Goal: Task Accomplishment & Management: Manage account settings

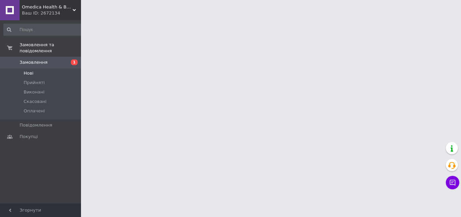
click at [54, 68] on li "Нові" at bounding box center [43, 72] width 87 height 9
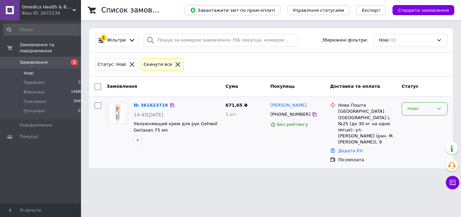
click at [425, 106] on div "Нове" at bounding box center [420, 108] width 26 height 7
click at [422, 117] on li "Прийнято" at bounding box center [424, 123] width 45 height 12
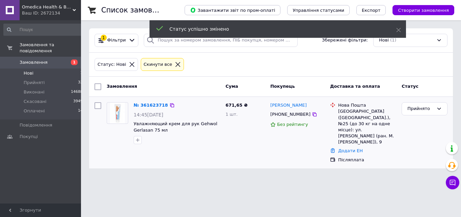
click at [129, 67] on icon at bounding box center [132, 64] width 6 height 6
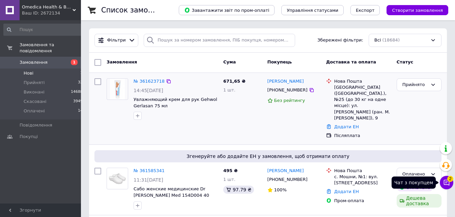
click at [446, 183] on icon at bounding box center [447, 183] width 6 height 6
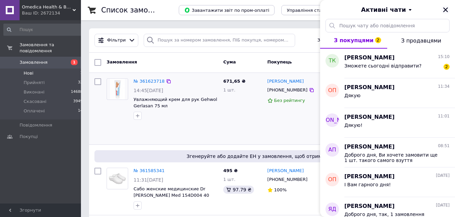
click at [443, 8] on icon "Закрити" at bounding box center [445, 10] width 6 height 6
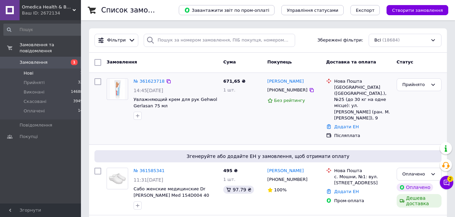
click at [199, 116] on div at bounding box center [175, 115] width 87 height 11
click at [29, 166] on div "Замовлення та повідомлення Замовлення 1 Нові 1 Прийняті 32 Виконані 14688 Скасо…" at bounding box center [43, 114] width 87 height 189
click at [150, 83] on link "№ 361623718" at bounding box center [149, 81] width 31 height 5
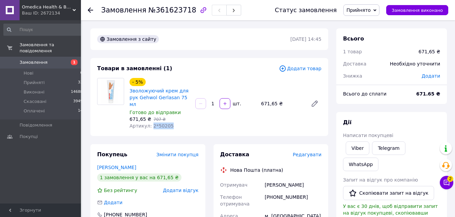
drag, startPoint x: 167, startPoint y: 121, endPoint x: 150, endPoint y: 119, distance: 16.6
click at [150, 122] on div "Артикул: 2*50205" at bounding box center [159, 125] width 60 height 7
copy span "2*50205"
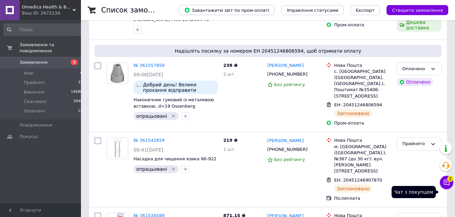
scroll to position [185, 0]
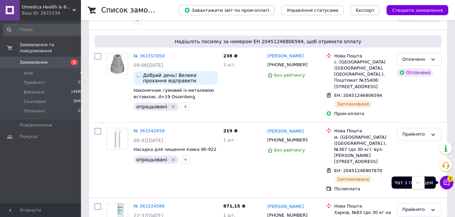
click at [445, 179] on icon at bounding box center [446, 182] width 7 height 7
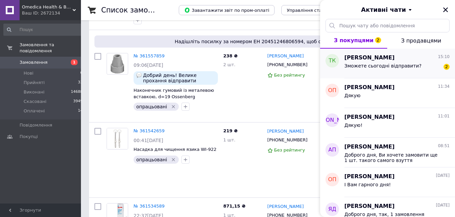
click at [393, 69] on div "Зможете сьогодні відправити?" at bounding box center [382, 67] width 77 height 9
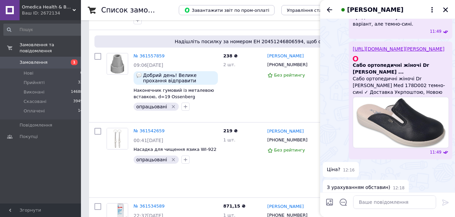
scroll to position [326, 0]
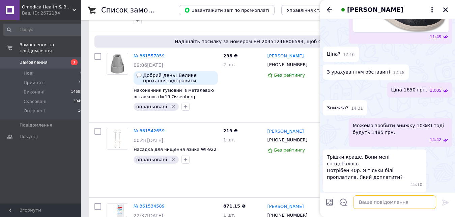
click at [376, 204] on textarea at bounding box center [394, 201] width 83 height 13
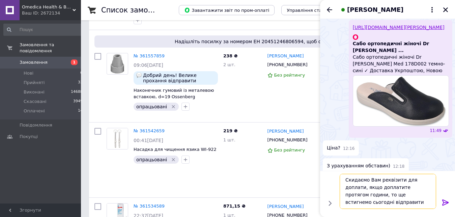
scroll to position [347, 0]
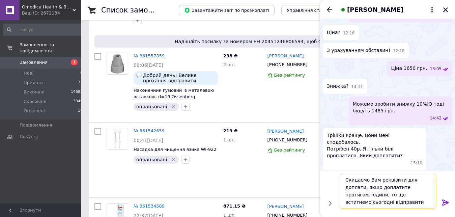
type textarea "Скидаємо Вам реквізити для доплати, якщо доплатите протягом години, то ще встиг…"
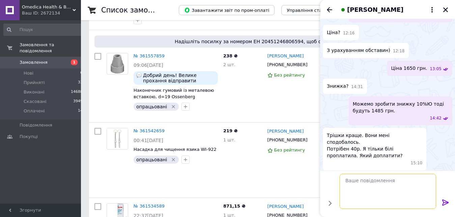
scroll to position [0, 0]
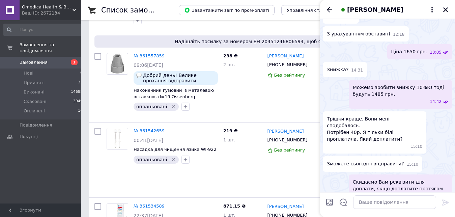
click at [44, 164] on div "Замовлення та повідомлення Замовлення 1 Нові 0 Прийняті 33 Виконані 14688 Скасо…" at bounding box center [43, 114] width 87 height 189
paste textarea "Найменування отримувача: ФОП Браташ Леся Степанівна Код отримувача: 2996516741 …"
type textarea "Найменування отримувача: ФОП Браташ Леся Степанівна Код отримувача: 2996516741 …"
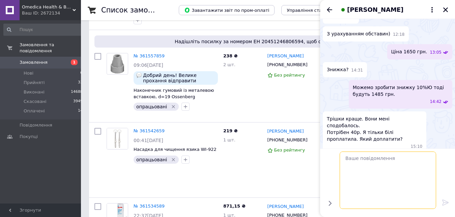
scroll to position [410, 0]
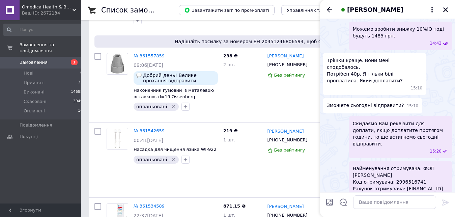
click at [367, 166] on span "Найменування отримувача: ФОП Браташ Леся Степанівна Код отримувача: 2996516741 …" at bounding box center [400, 182] width 95 height 34
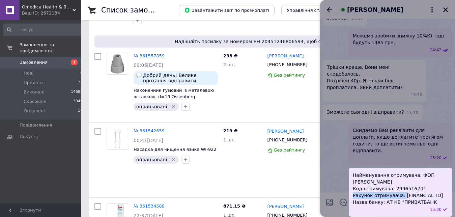
copy span "Рахунок отримувача:"
click at [359, 201] on div at bounding box center [387, 108] width 135 height 217
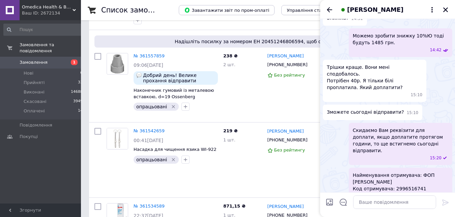
scroll to position [410, 0]
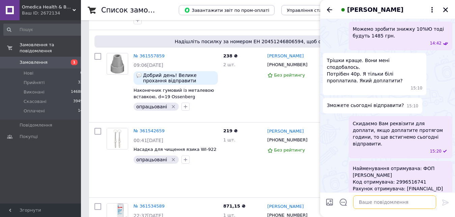
paste textarea "UA403052990000026000031023770"
type textarea "UA403052990000026000031023770"
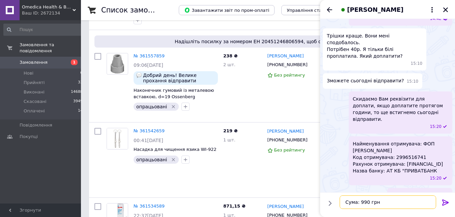
type textarea "Сума: 990 грн."
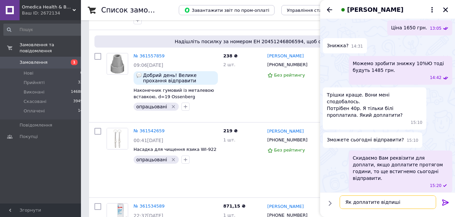
scroll to position [453, 0]
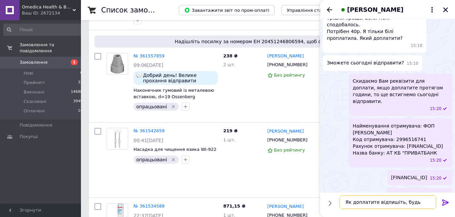
type textarea "Як доплатите відпишіть, будь ласка"
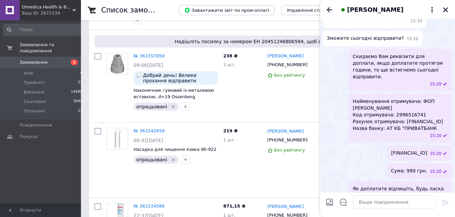
click at [326, 8] on icon "Назад" at bounding box center [329, 10] width 8 height 8
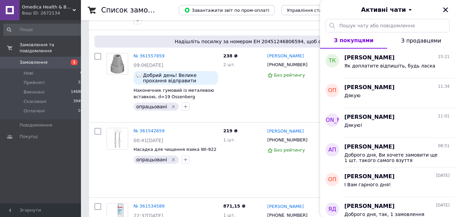
click at [443, 10] on icon "Закрити" at bounding box center [445, 10] width 6 height 6
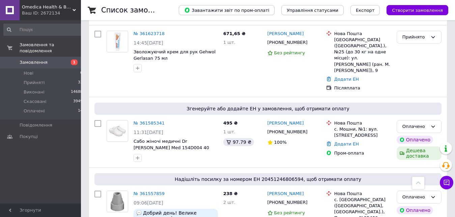
scroll to position [0, 0]
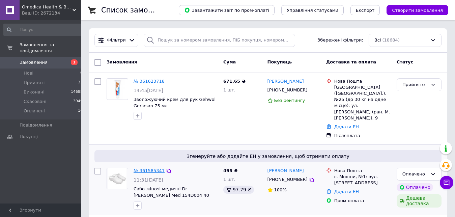
click at [142, 168] on link "№ 361585341" at bounding box center [149, 170] width 31 height 5
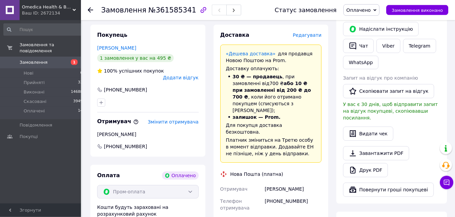
scroll to position [172, 0]
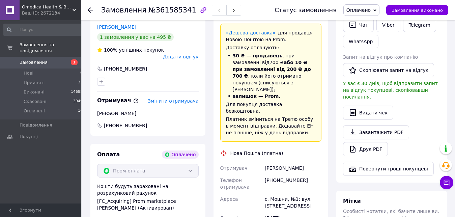
click at [275, 162] on div "Кувіка Софія" at bounding box center [292, 168] width 59 height 12
click at [282, 174] on div "+380974870191" at bounding box center [292, 183] width 59 height 19
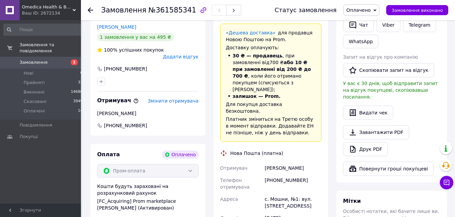
click at [282, 174] on div "+380974870191" at bounding box center [292, 183] width 59 height 19
click at [176, 14] on span "№361585341" at bounding box center [172, 10] width 48 height 8
copy span "361585341"
click at [236, 165] on span "Отримувач" at bounding box center [233, 167] width 27 height 5
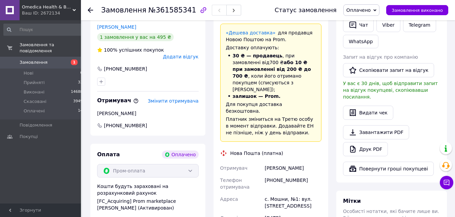
scroll to position [0, 0]
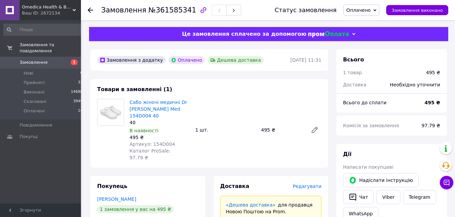
click at [249, 125] on div "1 шт." at bounding box center [226, 129] width 66 height 9
click at [227, 130] on div "Сабо жіночі медичні Dr Orto Med 154D004 40 40 В наявності 495 ₴ Артикул: 154D00…" at bounding box center [225, 129] width 197 height 65
click at [231, 134] on div "Сабо жіночі медичні Dr Orto Med 154D004 40 40 В наявності 495 ₴ Артикул: 154D00…" at bounding box center [225, 129] width 197 height 65
click at [242, 127] on div "1 шт." at bounding box center [226, 129] width 66 height 9
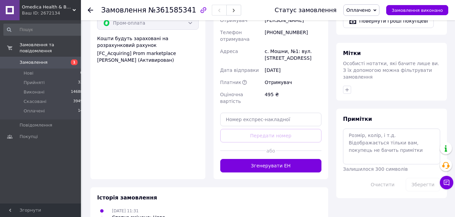
scroll to position [344, 0]
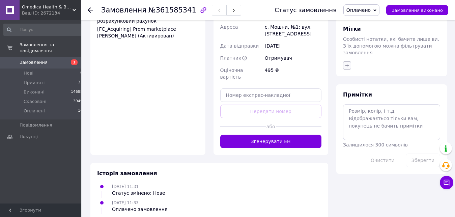
click at [347, 63] on icon "button" at bounding box center [346, 65] width 5 height 5
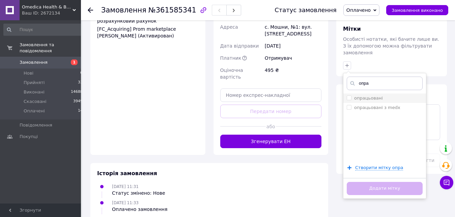
type input "опра"
click at [348, 95] on input "опрацьовані" at bounding box center [349, 97] width 4 height 4
checkbox input "true"
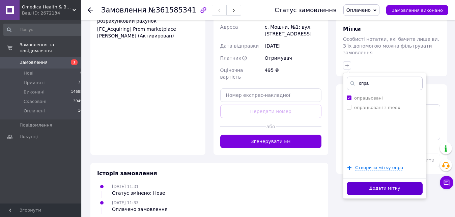
click at [385, 182] on button "Додати мітку" at bounding box center [385, 188] width 76 height 13
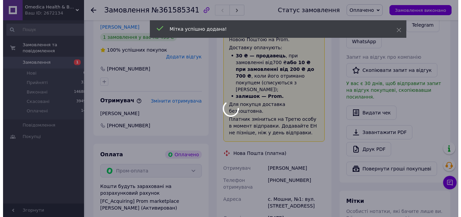
scroll to position [69, 0]
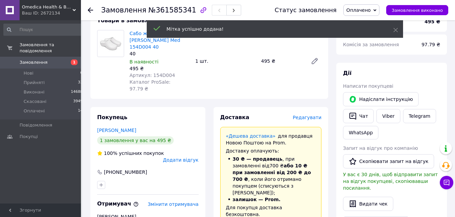
click at [310, 115] on span "Редагувати" at bounding box center [307, 117] width 29 height 5
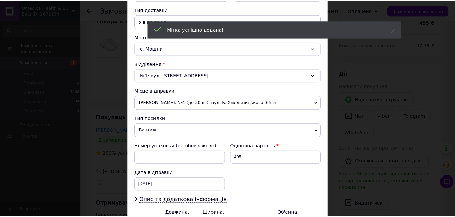
scroll to position [231, 0]
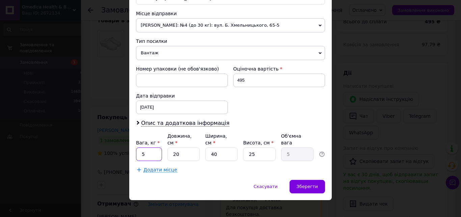
click at [152, 147] on input "5" at bounding box center [149, 153] width 26 height 13
type input "2"
click at [208, 148] on input "40" at bounding box center [221, 153] width 32 height 13
click at [210, 148] on input "40" at bounding box center [221, 153] width 32 height 13
type input "0"
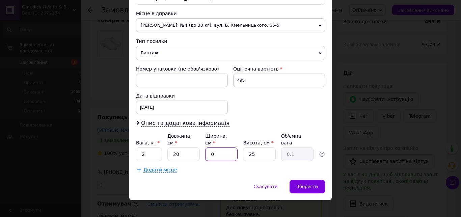
type input "0.1"
type input "20"
type input "2.5"
type input "20"
click at [256, 148] on input "25" at bounding box center [259, 153] width 32 height 13
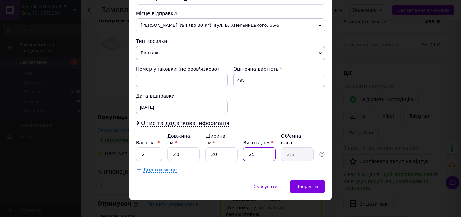
type input "2"
type input "0.2"
type input "20"
type input "2"
type input "20"
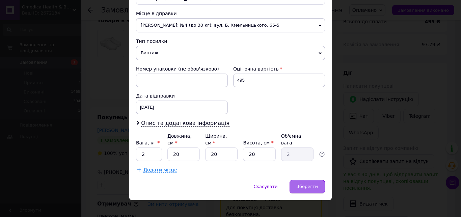
click at [311, 180] on div "Зберегти" at bounding box center [306, 186] width 35 height 13
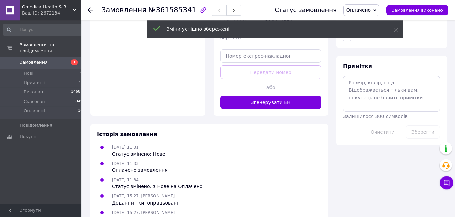
scroll to position [410, 0]
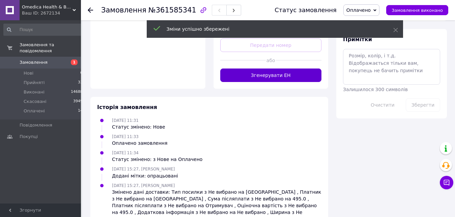
click at [256, 68] on button "Згенерувати ЕН" at bounding box center [270, 74] width 101 height 13
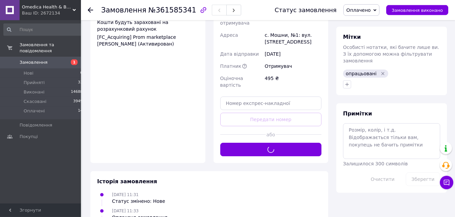
scroll to position [341, 0]
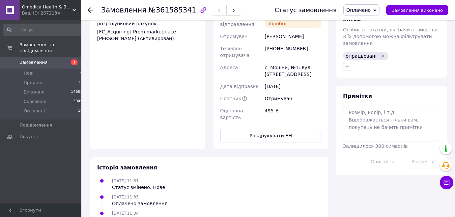
click at [263, 129] on button "Роздрукувати ЕН" at bounding box center [270, 135] width 101 height 13
click at [281, 80] on div "12.09.2025" at bounding box center [292, 86] width 59 height 12
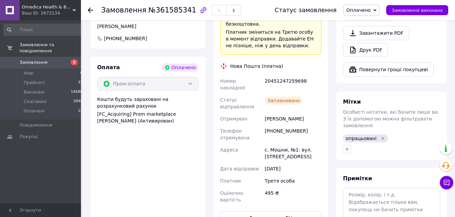
scroll to position [238, 0]
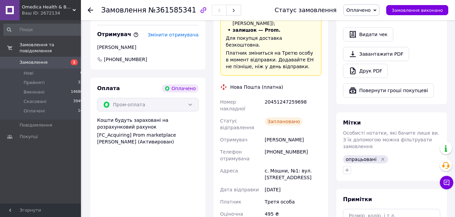
click at [284, 96] on div "20451247259698" at bounding box center [292, 105] width 59 height 19
copy div "20451247259698"
click at [262, 146] on div "Телефон отримувача" at bounding box center [241, 155] width 45 height 19
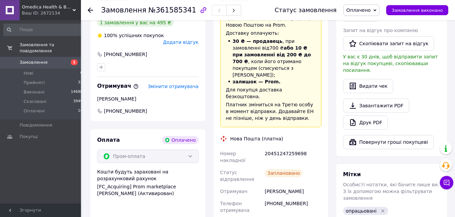
scroll to position [204, 0]
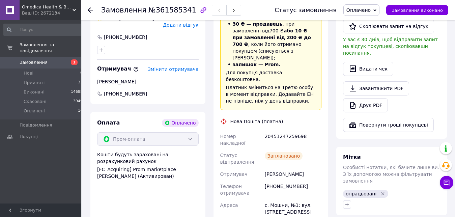
click at [249, 168] on div "Отримувач" at bounding box center [241, 174] width 45 height 12
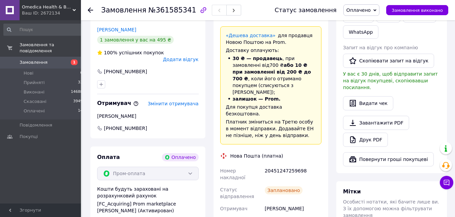
scroll to position [0, 0]
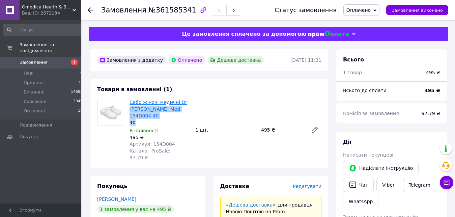
drag, startPoint x: 136, startPoint y: 118, endPoint x: 130, endPoint y: 107, distance: 12.3
click at [130, 107] on div "Сабо жіночі медичні Dr Orto Med 154D004 40 40" at bounding box center [159, 112] width 60 height 27
click at [143, 113] on span "Сабо жіночі медичні Dr Orto Med 154D004 40" at bounding box center [159, 109] width 60 height 20
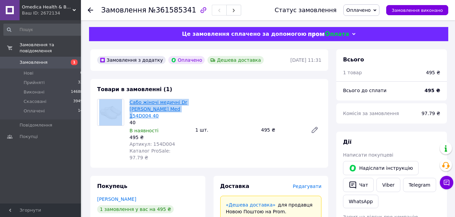
drag, startPoint x: 180, startPoint y: 112, endPoint x: 139, endPoint y: 103, distance: 41.8
click at [119, 103] on div "Сабо жіночі медичні Dr Orto Med 154D004 40 40 В наявності 495 ₴ Артикул: 154D00…" at bounding box center [209, 130] width 230 height 62
copy div "Сабо жіночі медичні Dr Orto Med 154D004 40"
click at [254, 144] on div "Сабо жіночі медичні Dr Orto Med 154D004 40 40 В наявності 495 ₴ Артикул: 154D00…" at bounding box center [225, 129] width 197 height 65
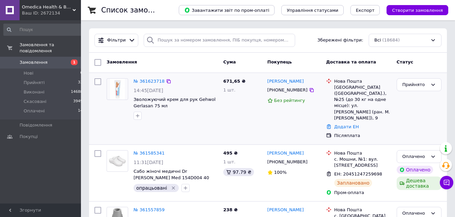
click at [156, 78] on div "№ 361623718" at bounding box center [149, 82] width 32 height 8
click at [156, 80] on link "№ 361623718" at bounding box center [149, 81] width 31 height 5
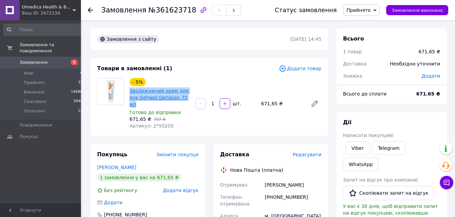
drag, startPoint x: 188, startPoint y: 97, endPoint x: 129, endPoint y: 88, distance: 59.3
click at [129, 88] on span "Зволожуючий крем для рук Gehwol Gerlasan 75 мл" at bounding box center [159, 97] width 60 height 20
copy link "Зволожуючий крем для рук Gehwol Gerlasan 75 мл"
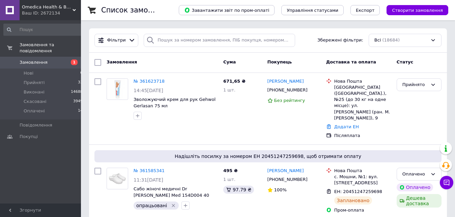
click at [34, 165] on div "Замовлення та повідомлення Замовлення 1 Нові 0 Прийняті 33 Виконані 14688 Скасо…" at bounding box center [43, 114] width 87 height 189
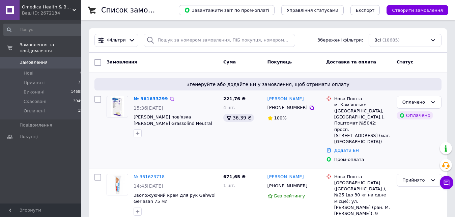
click at [151, 96] on div "№ 361633299" at bounding box center [151, 99] width 36 height 8
click at [154, 98] on link "№ 361633299" at bounding box center [151, 98] width 34 height 5
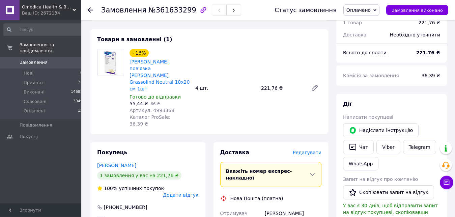
scroll to position [69, 0]
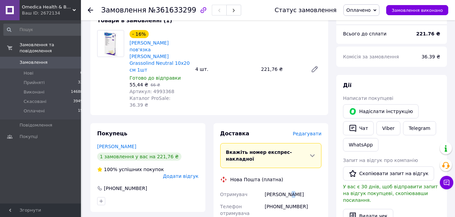
click at [289, 188] on div "Василенко Олександр" at bounding box center [292, 194] width 59 height 12
click at [282, 188] on div "Василенко Олександр" at bounding box center [292, 194] width 59 height 12
click at [281, 188] on div "Василенко Олександр" at bounding box center [292, 194] width 59 height 12
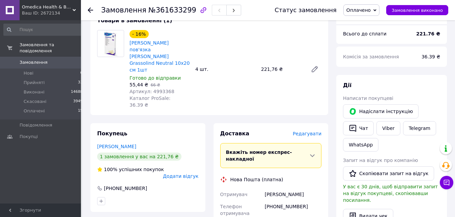
click at [281, 188] on div "Василенко Олександр" at bounding box center [292, 194] width 59 height 12
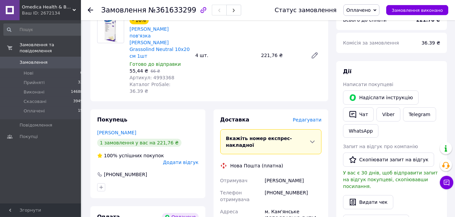
scroll to position [138, 0]
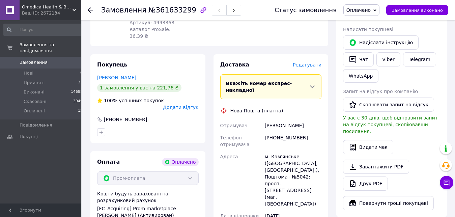
click at [288, 132] on div "[PHONE_NUMBER]" at bounding box center [292, 141] width 59 height 19
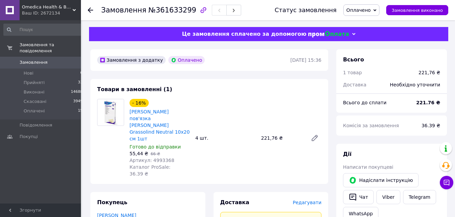
click at [166, 10] on span "№361633299" at bounding box center [172, 10] width 48 height 8
copy span "361633299"
click at [254, 114] on div "- 16% Мазєва пов'язка Hartmann Grassolind Neutral 10х20 см 1шт Готово до відпра…" at bounding box center [225, 137] width 197 height 81
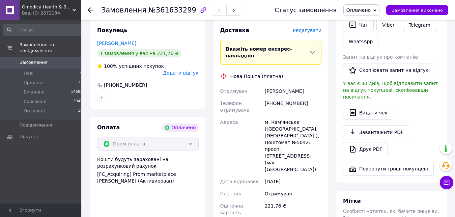
scroll to position [241, 0]
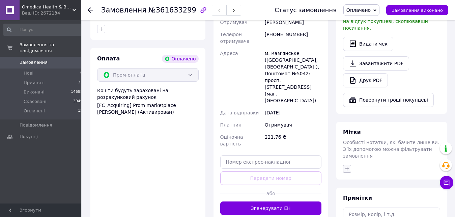
click at [346, 166] on icon "button" at bounding box center [346, 168] width 5 height 5
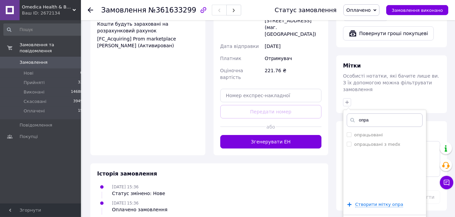
scroll to position [312, 0]
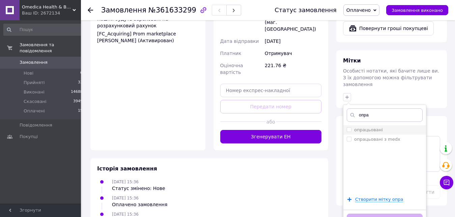
type input "опра"
click at [347, 127] on input "опрацьовані" at bounding box center [349, 129] width 4 height 4
checkbox input "true"
drag, startPoint x: 376, startPoint y: 204, endPoint x: 362, endPoint y: 201, distance: 14.5
click at [376, 213] on button "Додати мітку" at bounding box center [385, 219] width 76 height 13
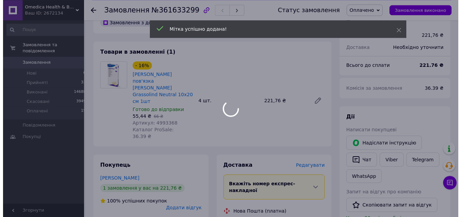
scroll to position [21, 0]
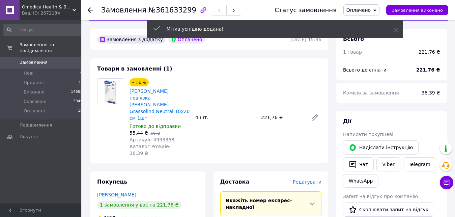
click at [308, 179] on span "Редагувати" at bounding box center [307, 181] width 29 height 5
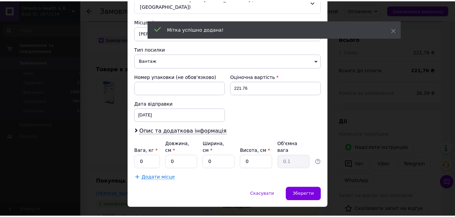
scroll to position [231, 0]
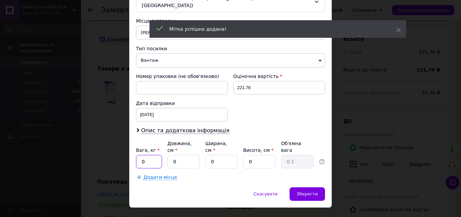
click at [151, 155] on input "0" at bounding box center [149, 161] width 26 height 13
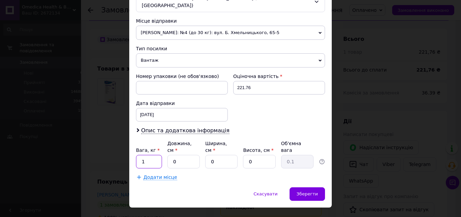
type input "1"
click at [170, 155] on input "0" at bounding box center [183, 161] width 32 height 13
type input "20"
click at [208, 155] on input "0" at bounding box center [221, 161] width 32 height 13
type input "10"
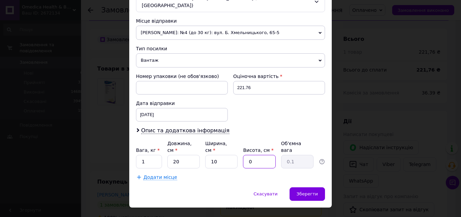
click at [245, 155] on input "0" at bounding box center [259, 161] width 32 height 13
type input "20"
type input "1"
type input "20"
click at [301, 191] on span "Зберегти" at bounding box center [306, 193] width 21 height 5
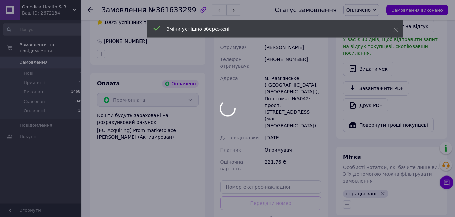
scroll to position [227, 0]
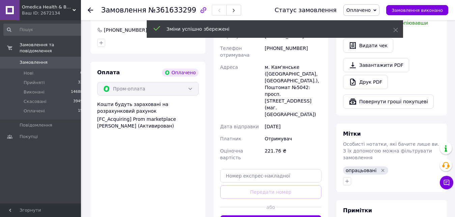
click at [234, 199] on div at bounding box center [243, 207] width 46 height 17
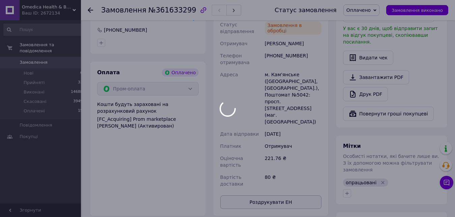
click at [248, 195] on button "Роздрукувати ЕН" at bounding box center [270, 201] width 101 height 13
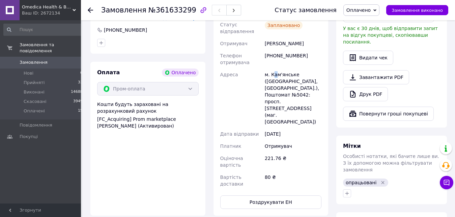
click at [275, 68] on div "м. Кам'янське ([GEOGRAPHIC_DATA], [GEOGRAPHIC_DATA].), Поштомат №5042: просп. […" at bounding box center [292, 97] width 59 height 59
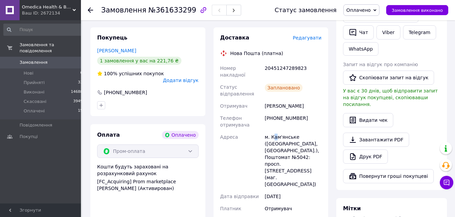
scroll to position [124, 0]
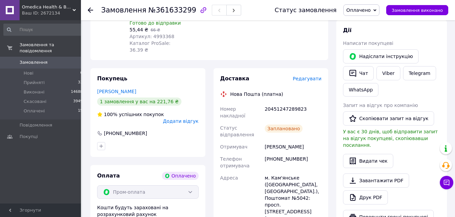
click at [285, 103] on div "20451247289823" at bounding box center [292, 112] width 59 height 19
copy div "20451247289823"
click at [237, 156] on span "Телефон отримувача" at bounding box center [234, 162] width 29 height 12
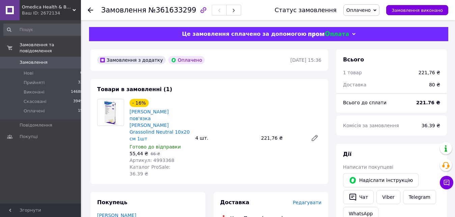
click at [253, 146] on div "- 16% Мазєва пов'язка Hartmann Grassolind Neutral 10х20 см 1шт Готово до відпра…" at bounding box center [225, 137] width 197 height 81
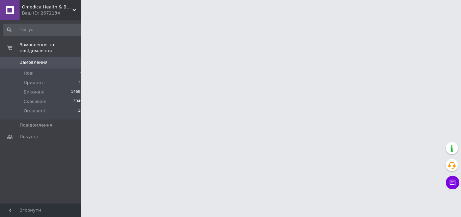
click at [49, 163] on div "Замовлення та повідомлення Замовлення 0 Нові 0 Прийняті 33 Виконані 14688 Скасо…" at bounding box center [43, 114] width 87 height 189
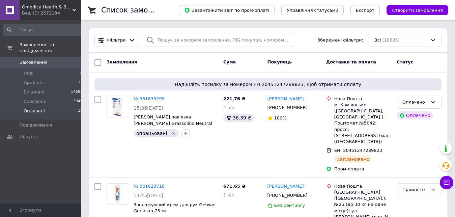
click at [57, 109] on li "Оплачені 15" at bounding box center [43, 112] width 87 height 13
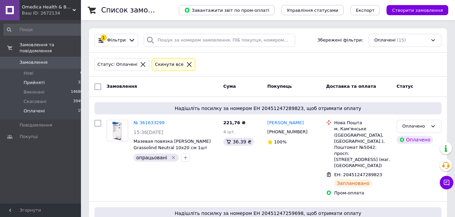
click at [65, 78] on li "Прийняті 33" at bounding box center [43, 82] width 87 height 9
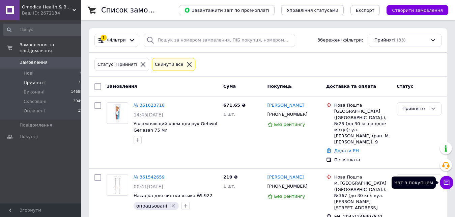
click at [444, 177] on button "Чат з покупцем" at bounding box center [446, 182] width 13 height 13
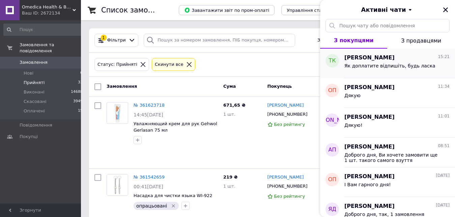
click at [399, 64] on span "Як доплатите відпишіть, будь ласка" at bounding box center [389, 65] width 91 height 5
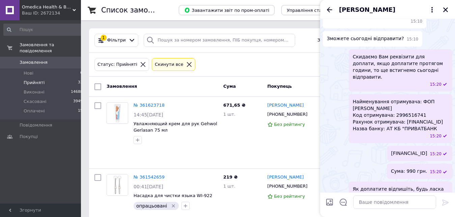
scroll to position [477, 0]
click at [331, 11] on icon "Назад" at bounding box center [329, 10] width 8 height 8
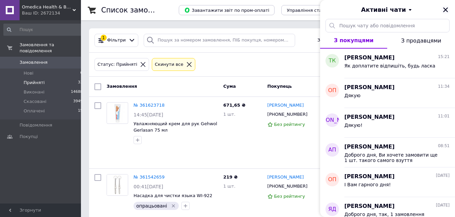
click at [445, 10] on icon "Закрити" at bounding box center [445, 9] width 5 height 5
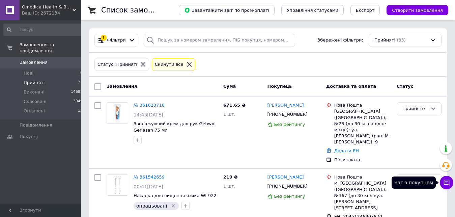
click at [444, 183] on icon at bounding box center [447, 183] width 6 height 6
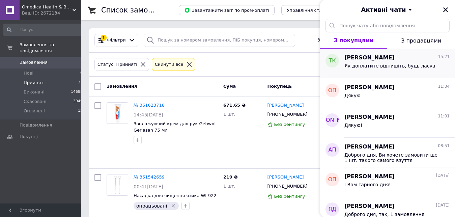
click at [409, 67] on span "Як доплатите відпишіть, будь ласка" at bounding box center [389, 65] width 91 height 5
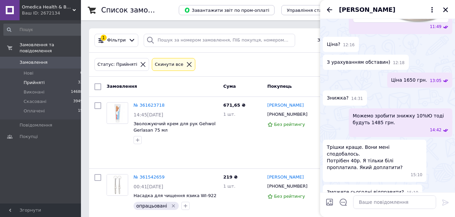
scroll to position [477, 0]
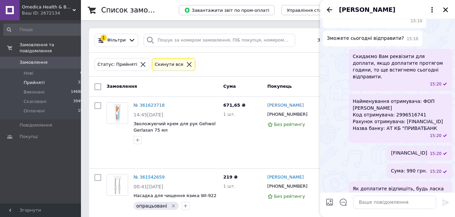
click at [326, 9] on icon "Назад" at bounding box center [329, 10] width 8 height 8
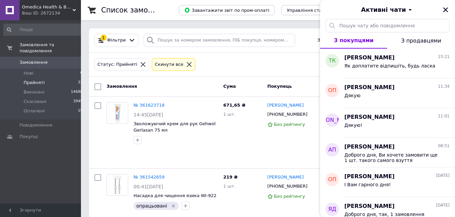
click at [446, 9] on icon "Закрити" at bounding box center [445, 9] width 5 height 5
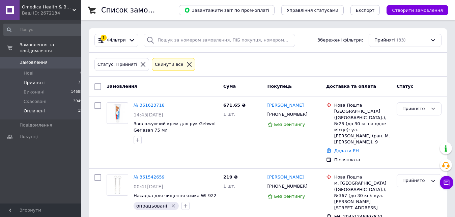
click at [49, 106] on li "Оплачені 15" at bounding box center [43, 112] width 87 height 13
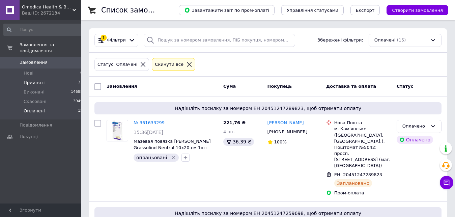
click at [50, 78] on li "Прийняті 33" at bounding box center [43, 82] width 87 height 9
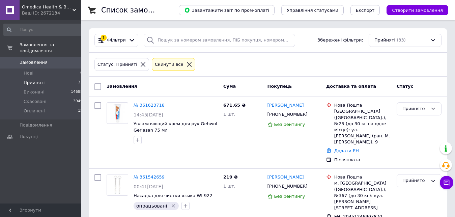
click at [47, 164] on div "Замовлення та повідомлення Замовлення 0 Нові 0 Прийняті 33 Виконані 14688 Скасо…" at bounding box center [43, 114] width 87 height 189
click at [63, 106] on li "Оплачені 15" at bounding box center [43, 112] width 87 height 13
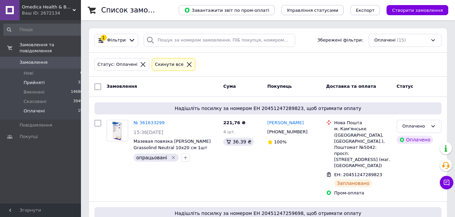
click at [39, 80] on span "Прийняті" at bounding box center [34, 83] width 21 height 6
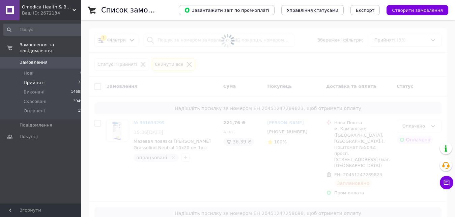
click at [58, 155] on div "Замовлення та повідомлення Замовлення 0 Нові 0 Прийняті 33 Виконані 14688 Скасо…" at bounding box center [43, 114] width 87 height 189
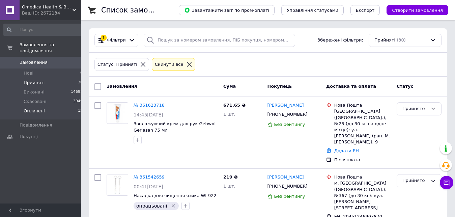
click at [35, 106] on li "Оплачені 15" at bounding box center [43, 112] width 87 height 13
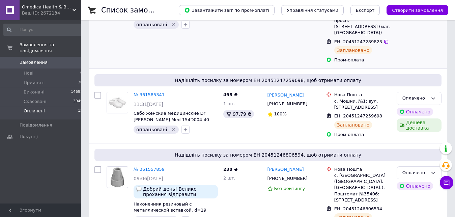
scroll to position [138, 0]
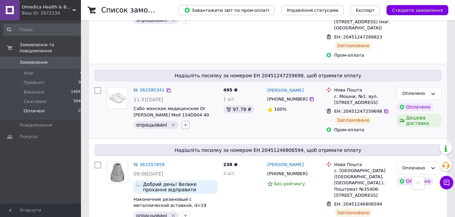
click at [185, 122] on icon "button" at bounding box center [185, 124] width 5 height 5
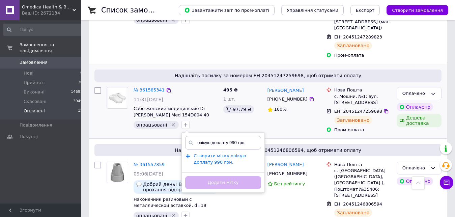
type input "очікую доплату 990 грн."
click at [220, 153] on span "Створити мітку очікую доплату 990 грн." at bounding box center [220, 158] width 53 height 11
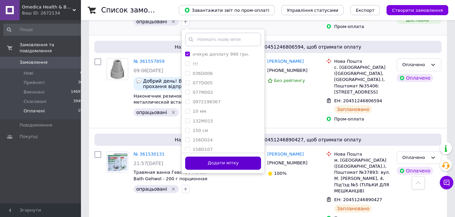
click at [234, 156] on button "Додати мітку" at bounding box center [223, 162] width 76 height 13
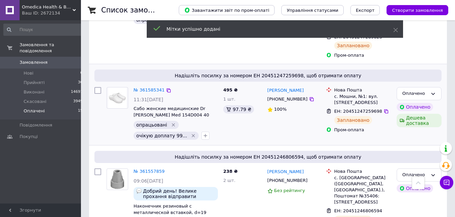
scroll to position [0, 0]
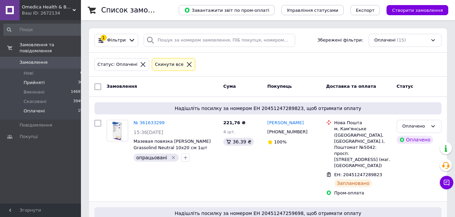
click at [54, 78] on li "Прийняті 30" at bounding box center [43, 82] width 87 height 9
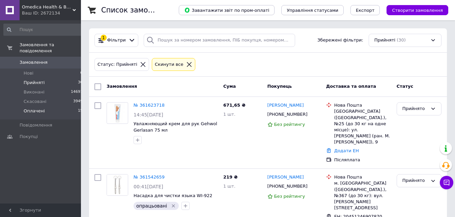
click at [64, 106] on li "Оплачені 15" at bounding box center [43, 112] width 87 height 13
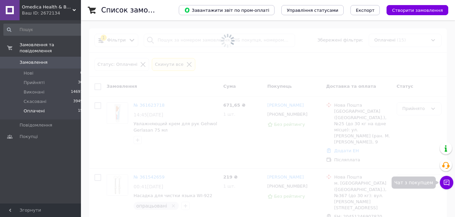
click at [451, 184] on button "Чат з покупцем" at bounding box center [446, 182] width 13 height 13
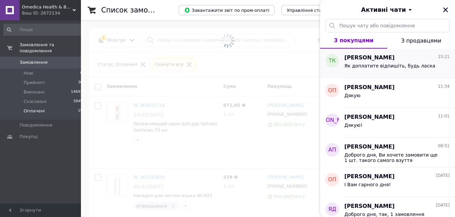
click at [377, 65] on span "Як доплатите відпишіть, будь ласка" at bounding box center [389, 65] width 91 height 5
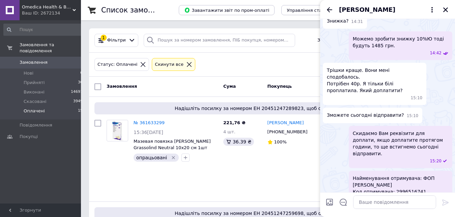
scroll to position [477, 0]
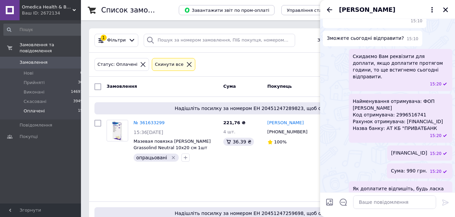
click at [329, 12] on icon "Назад" at bounding box center [329, 9] width 5 height 5
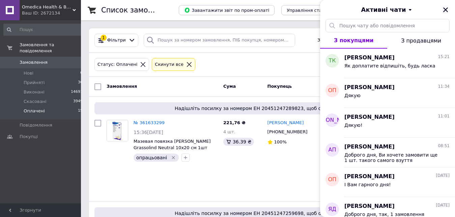
click at [445, 9] on icon "Закрити" at bounding box center [445, 9] width 5 height 5
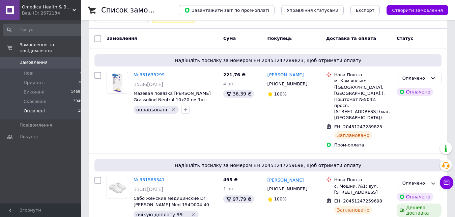
scroll to position [25, 0]
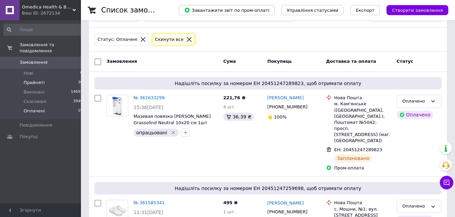
click at [45, 78] on li "Прийняті 30" at bounding box center [43, 82] width 87 height 9
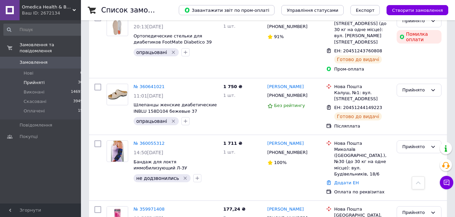
scroll to position [1778, 0]
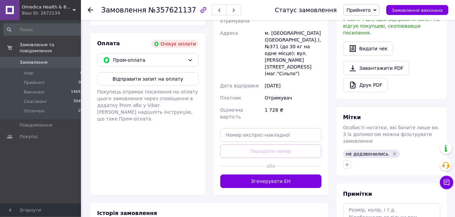
scroll to position [156, 0]
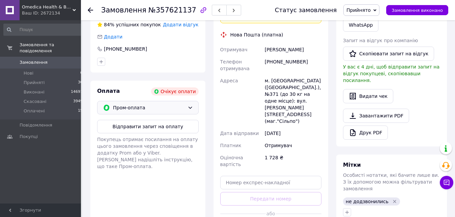
click at [151, 105] on span "Пром-оплата" at bounding box center [149, 107] width 72 height 7
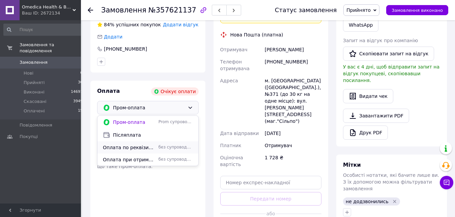
click at [142, 145] on span "Оплата по реквізитах" at bounding box center [129, 147] width 53 height 7
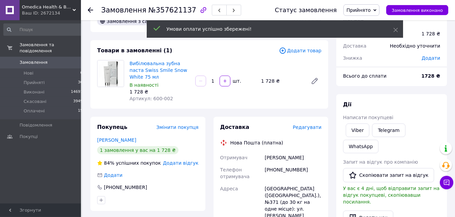
scroll to position [0, 0]
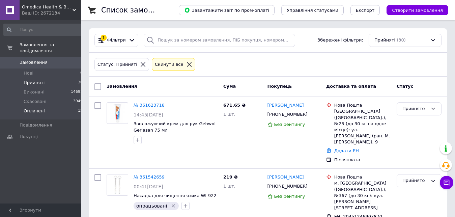
click at [29, 108] on span "Оплачені" at bounding box center [34, 111] width 21 height 6
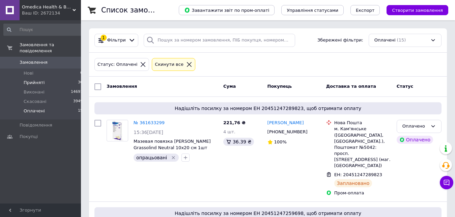
click at [46, 78] on li "Прийняті 30" at bounding box center [43, 82] width 87 height 9
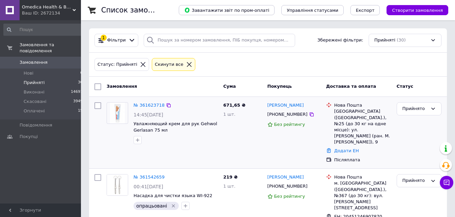
click at [236, 143] on div "671,65 ₴ 1 шт." at bounding box center [243, 132] width 44 height 66
click at [155, 106] on link "№ 361623718" at bounding box center [149, 105] width 31 height 5
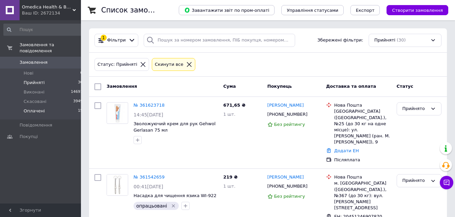
click at [48, 107] on li "Оплачені 15" at bounding box center [43, 112] width 87 height 13
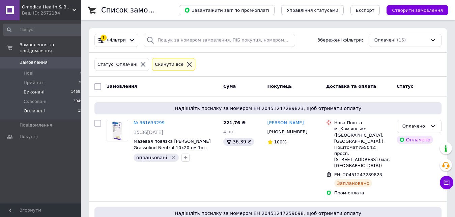
click at [39, 89] on span "Виконані" at bounding box center [34, 92] width 21 height 6
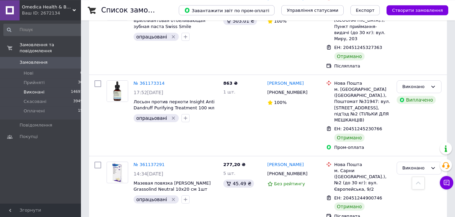
scroll to position [585, 0]
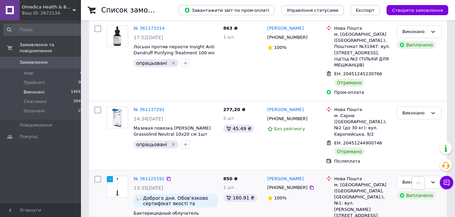
click at [221, 173] on div "850 ₴ 1 шт. 160.91 ₴" at bounding box center [243, 211] width 44 height 76
click at [310, 185] on icon at bounding box center [312, 187] width 4 height 4
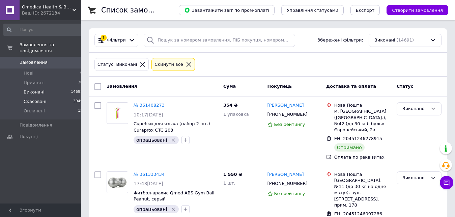
click at [30, 80] on span "Прийняті" at bounding box center [34, 83] width 21 height 6
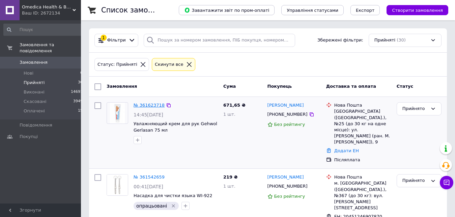
click at [154, 106] on link "№ 361623718" at bounding box center [149, 105] width 31 height 5
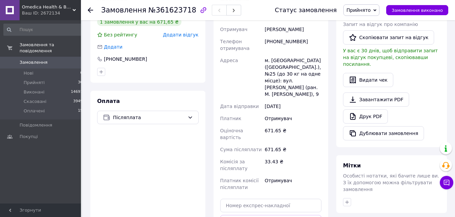
scroll to position [206, 0]
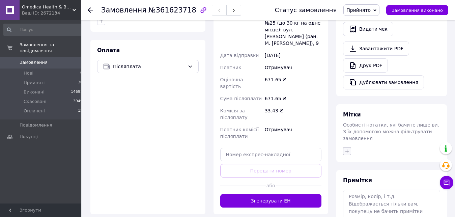
click at [347, 148] on icon "button" at bounding box center [346, 150] width 5 height 5
type input "о"
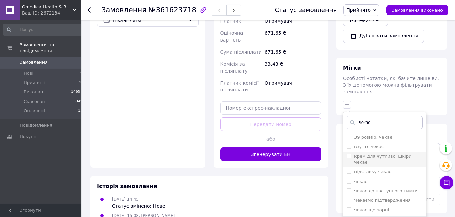
scroll to position [256, 0]
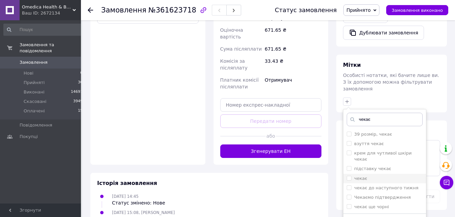
type input "чекає"
click at [349, 176] on input "чекає" at bounding box center [349, 178] width 4 height 4
checkbox input "true"
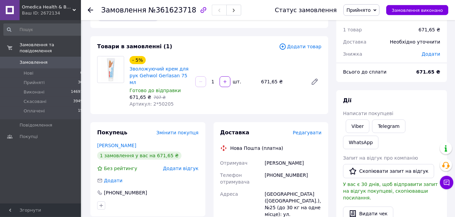
scroll to position [0, 0]
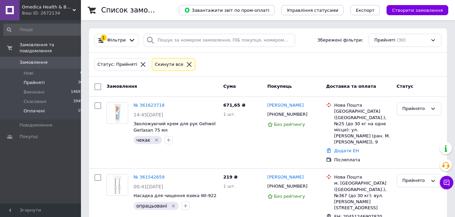
drag, startPoint x: 45, startPoint y: 109, endPoint x: 49, endPoint y: 108, distance: 4.4
click at [45, 109] on li "Оплачені 15" at bounding box center [43, 112] width 87 height 13
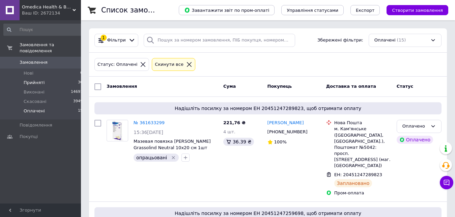
click at [23, 79] on li "Прийняті 30" at bounding box center [43, 82] width 87 height 9
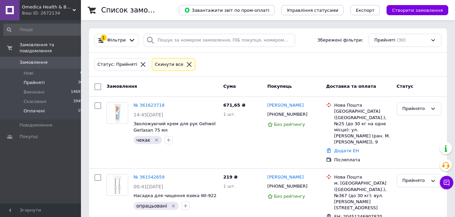
click at [50, 107] on li "Оплачені 15" at bounding box center [43, 112] width 87 height 13
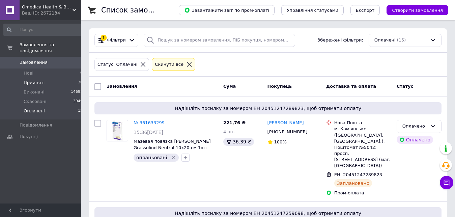
click at [52, 78] on li "Прийняті 30" at bounding box center [43, 82] width 87 height 9
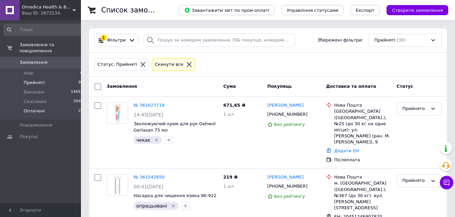
click at [41, 108] on li "Оплачені 15" at bounding box center [43, 112] width 87 height 13
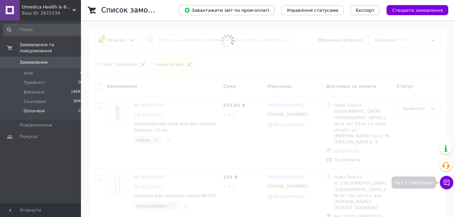
click at [451, 184] on button "Чат з покупцем" at bounding box center [446, 182] width 13 height 13
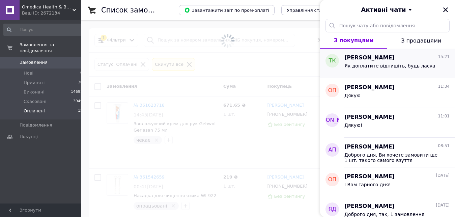
click at [390, 61] on div "Тетяна Кувіка 15:21" at bounding box center [396, 58] width 105 height 8
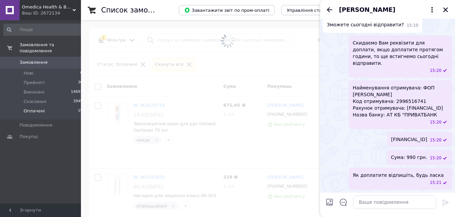
scroll to position [477, 0]
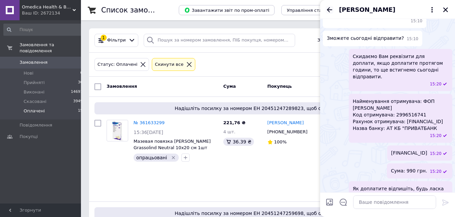
click at [326, 9] on icon "Назад" at bounding box center [329, 10] width 8 height 8
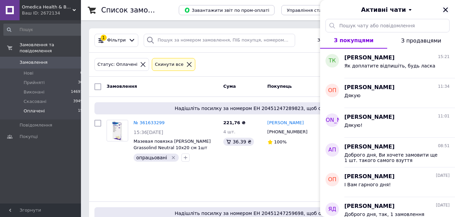
click at [443, 10] on icon "Закрити" at bounding box center [445, 10] width 6 height 6
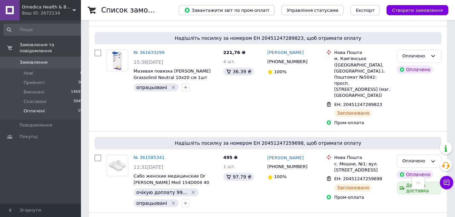
scroll to position [0, 0]
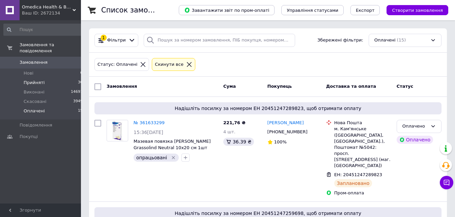
click at [47, 79] on li "Прийняті 30" at bounding box center [43, 82] width 87 height 9
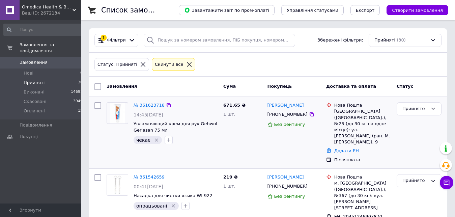
click at [215, 149] on div "№ 361623718 14:45, 12.09.2025 Увлажняющий крем для рук Gehwol Gerlasan 75 мл че…" at bounding box center [162, 132] width 117 height 66
click at [56, 106] on li "Оплачені 15" at bounding box center [43, 112] width 87 height 13
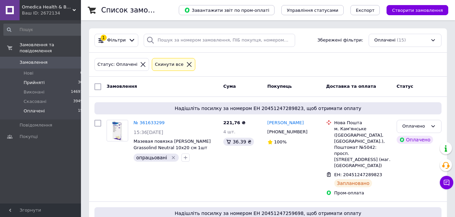
click at [31, 80] on span "Прийняті" at bounding box center [34, 83] width 21 height 6
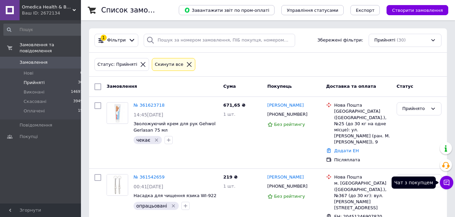
click at [447, 180] on icon at bounding box center [446, 182] width 7 height 7
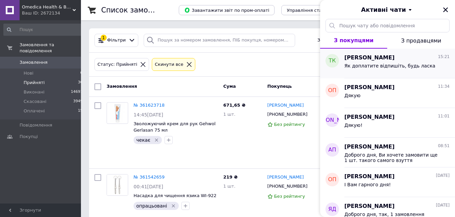
click at [370, 61] on span "[PERSON_NAME]" at bounding box center [369, 58] width 50 height 8
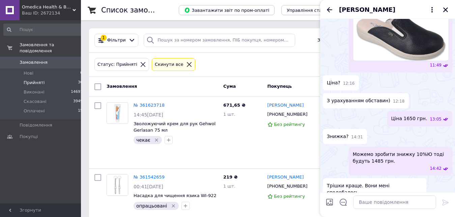
scroll to position [477, 0]
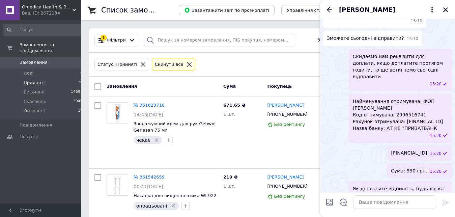
click at [325, 7] on div "[PERSON_NAME]" at bounding box center [387, 9] width 135 height 19
click at [327, 9] on icon "Назад" at bounding box center [329, 9] width 5 height 5
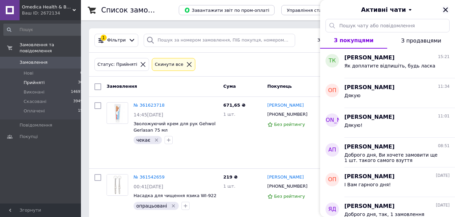
click at [447, 7] on icon "Закрити" at bounding box center [445, 10] width 6 height 6
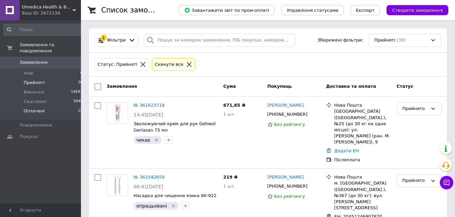
click at [56, 107] on li "Оплачені 15" at bounding box center [43, 112] width 87 height 13
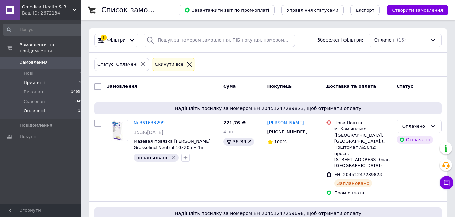
click at [55, 78] on li "Прийняті 30" at bounding box center [43, 82] width 87 height 9
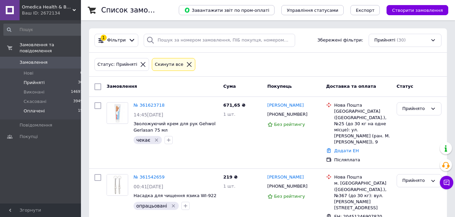
click at [36, 108] on span "Оплачені" at bounding box center [34, 111] width 21 height 6
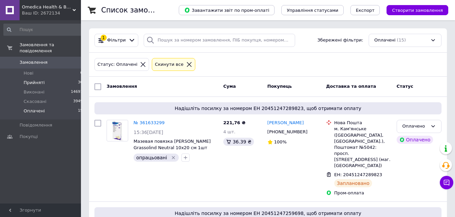
click at [52, 78] on li "Прийняті 30" at bounding box center [43, 82] width 87 height 9
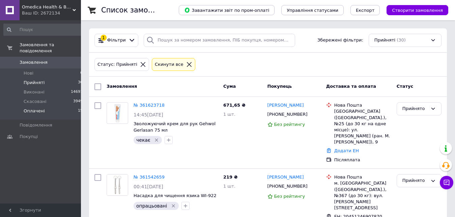
click at [54, 110] on li "Оплачені 15" at bounding box center [43, 112] width 87 height 13
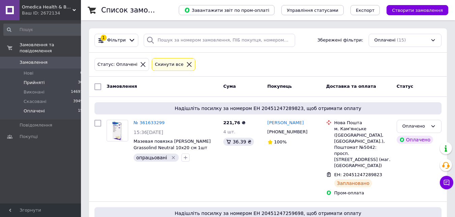
click at [41, 80] on span "Прийняті" at bounding box center [34, 83] width 21 height 6
